Goal: Task Accomplishment & Management: Manage account settings

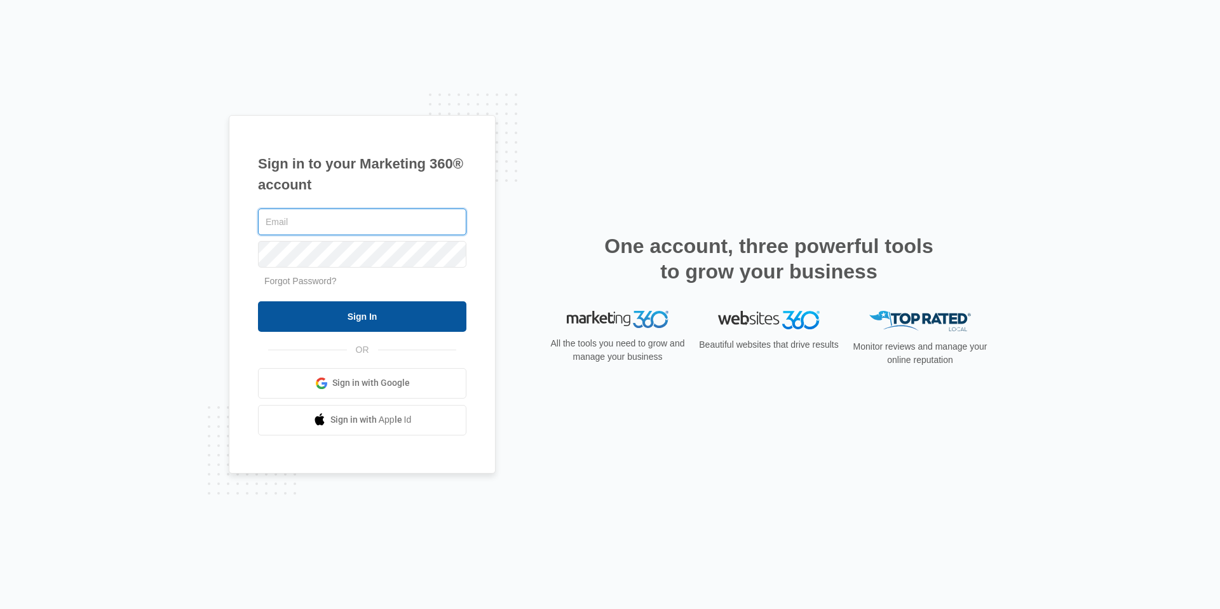
type input "[EMAIL_ADDRESS][DOMAIN_NAME]"
click at [381, 320] on input "Sign In" at bounding box center [362, 316] width 208 height 31
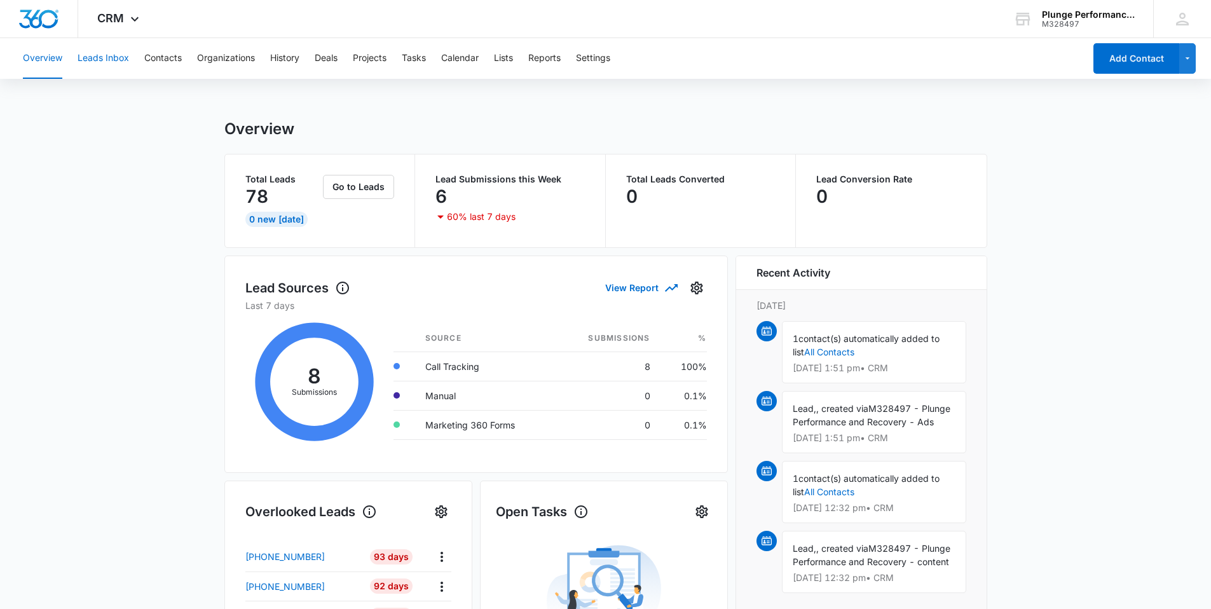
click at [92, 56] on button "Leads Inbox" at bounding box center [103, 58] width 51 height 41
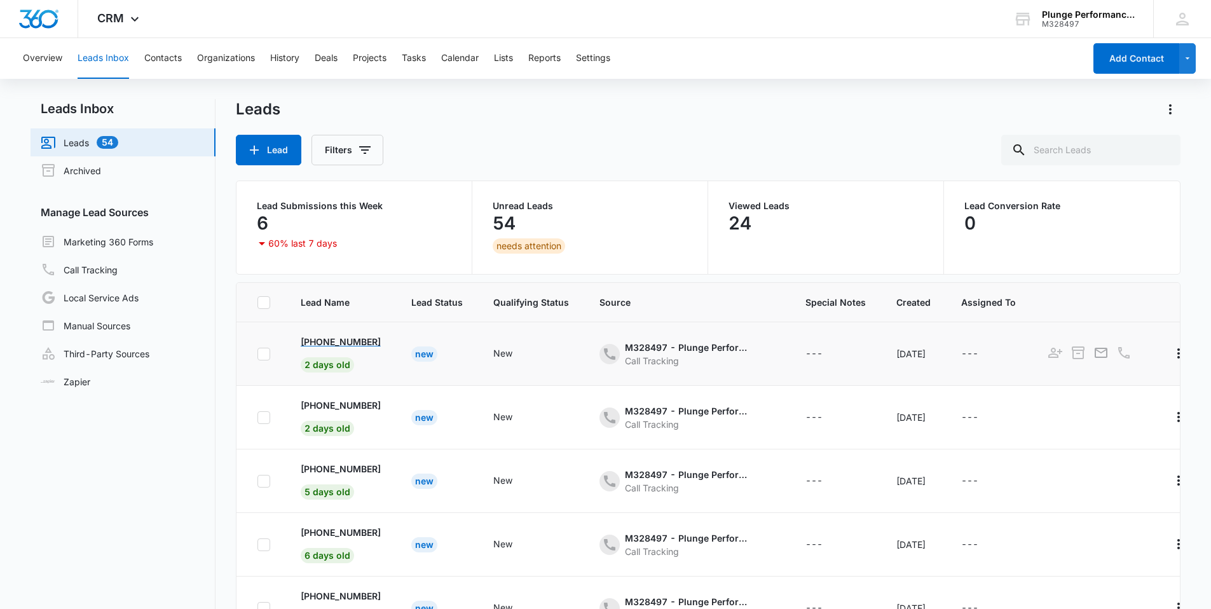
click at [347, 339] on p "+1 (949) 230-4017" at bounding box center [341, 341] width 80 height 13
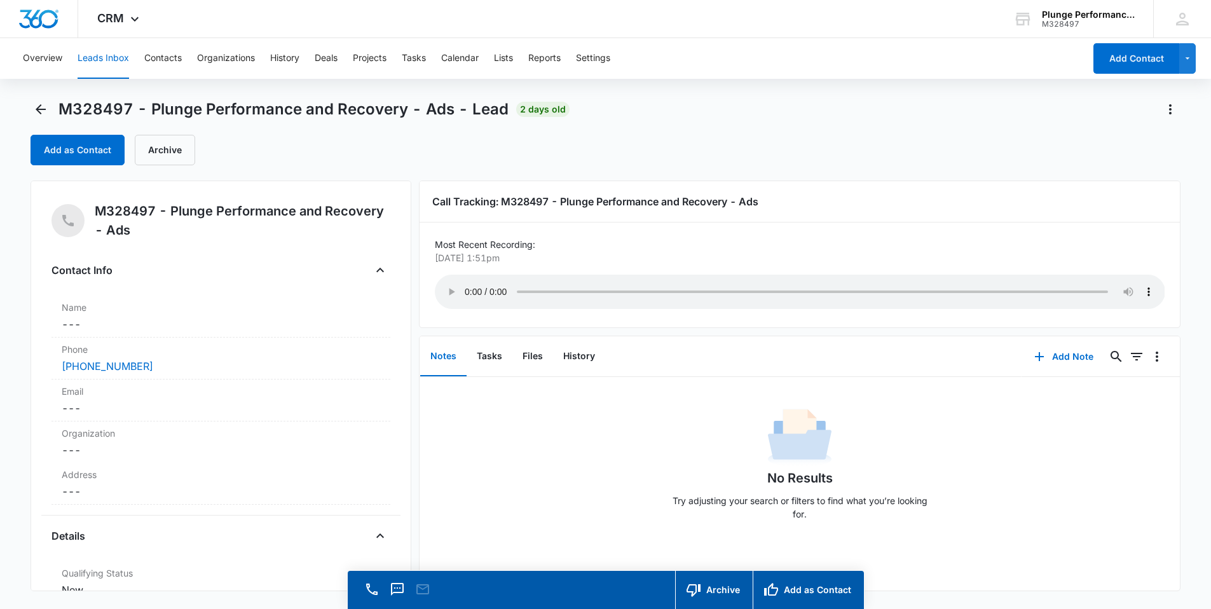
click at [1026, 137] on div "Add as Contact Archive" at bounding box center [606, 150] width 1150 height 31
click at [707, 251] on p "Sep 10, 2025 at 1:51pm" at bounding box center [796, 257] width 723 height 13
click at [937, 135] on div "Add as Contact Archive" at bounding box center [606, 150] width 1150 height 31
click at [657, 388] on div "No Results Try adjusting your search or filters to find what you’re looking for." at bounding box center [799, 454] width 761 height 154
click at [620, 238] on p "Most Recent Recording:" at bounding box center [800, 244] width 730 height 13
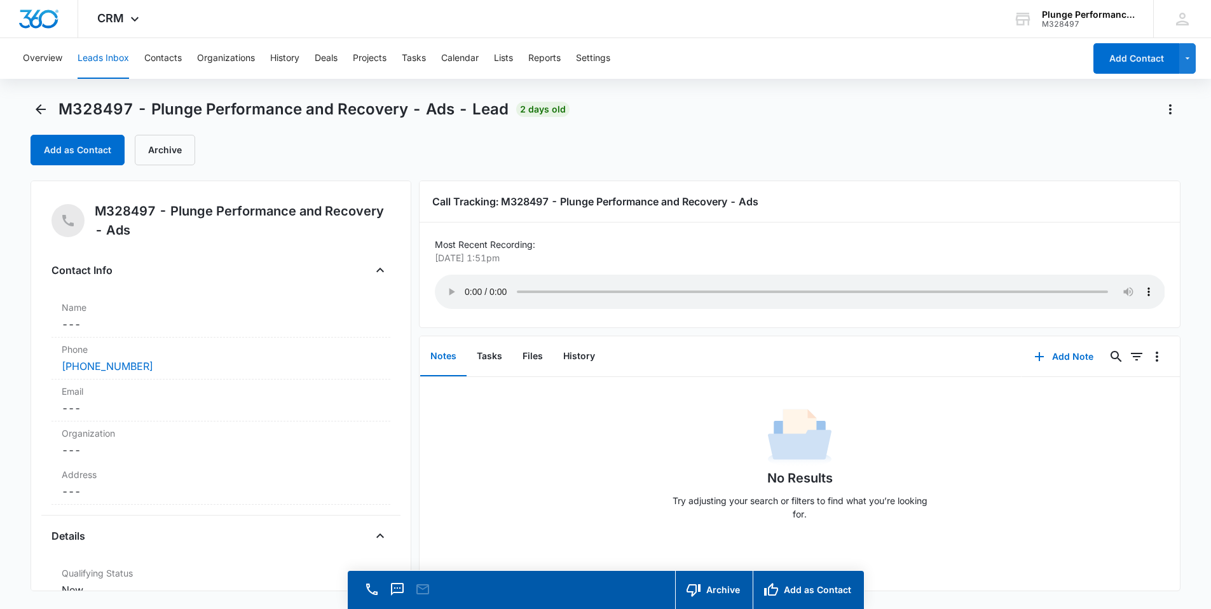
click at [628, 194] on h3 "Call Tracking: M328497 - Plunge Performance and Recovery - Ads" at bounding box center [799, 201] width 735 height 15
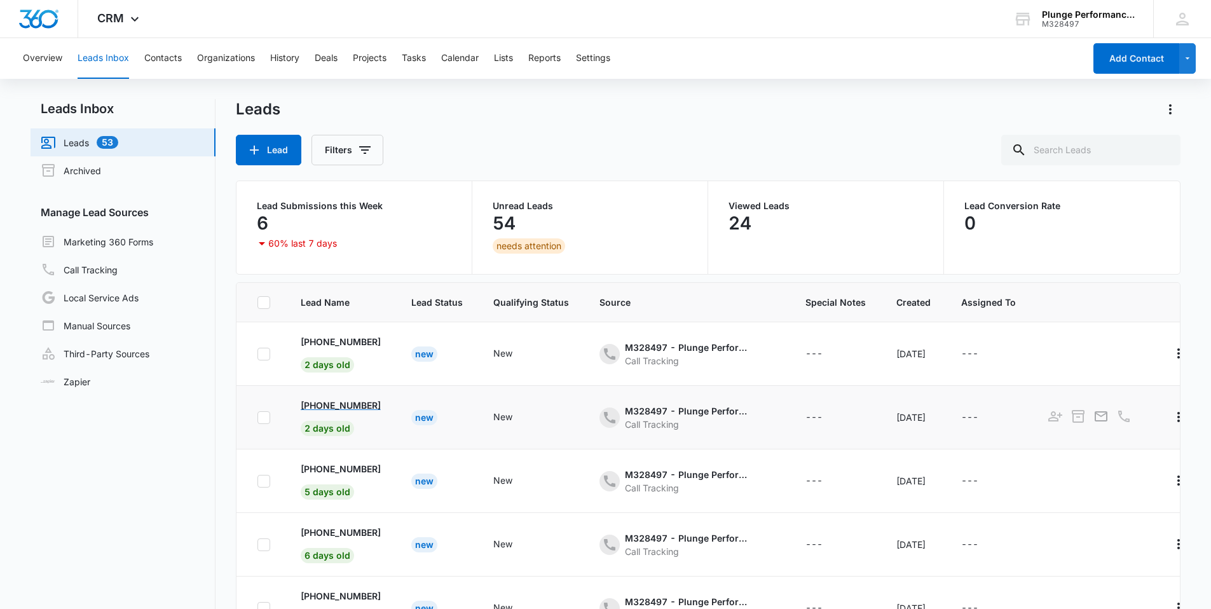
click at [341, 407] on p "+1 (917) 213-5258" at bounding box center [341, 404] width 80 height 13
click at [328, 471] on p "+1 (951) 660-6070" at bounding box center [341, 468] width 80 height 13
